Goal: Check status: Check status

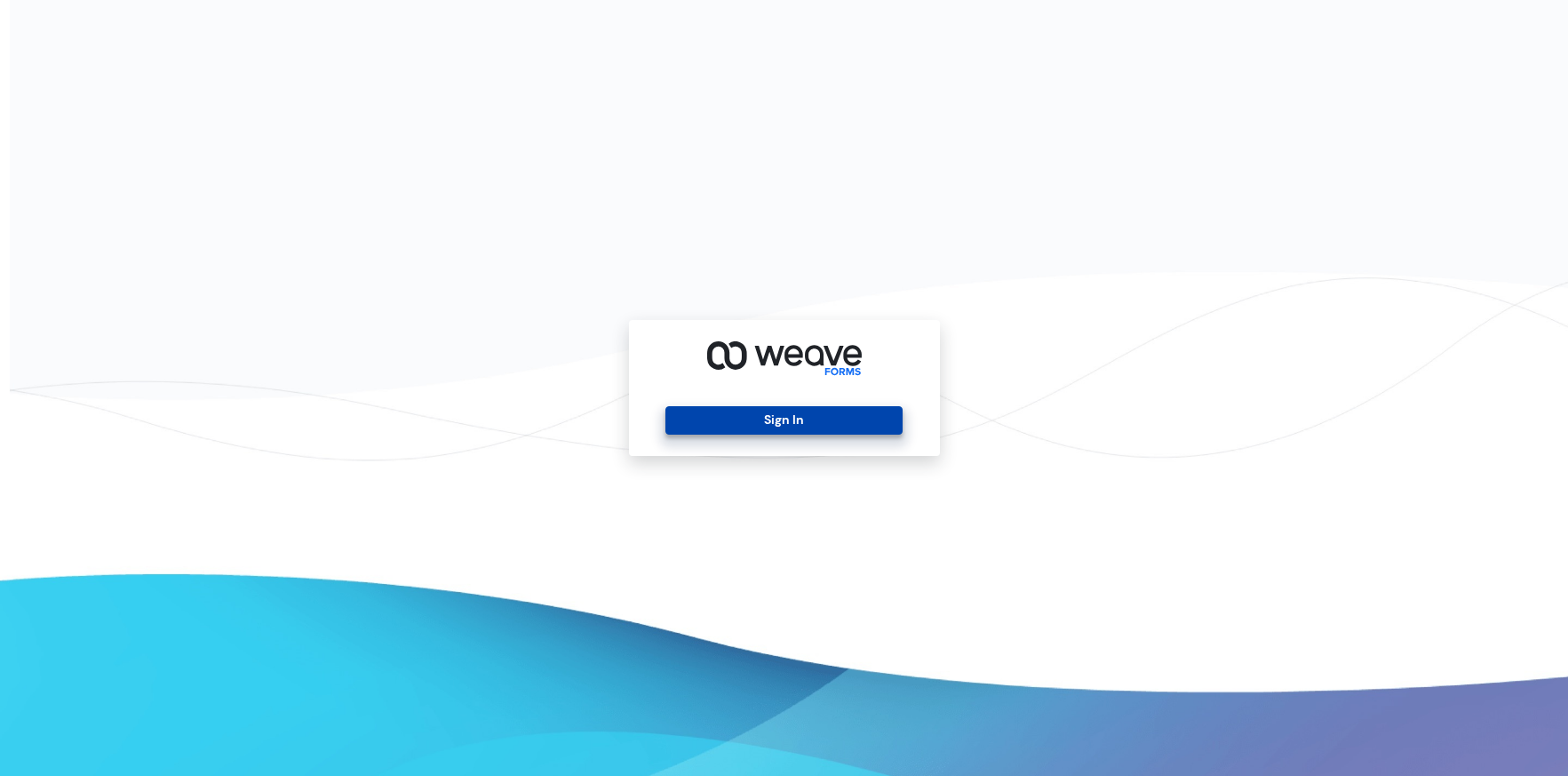
click at [825, 429] on button "Sign In" at bounding box center [784, 420] width 237 height 29
